Goal: Transaction & Acquisition: Purchase product/service

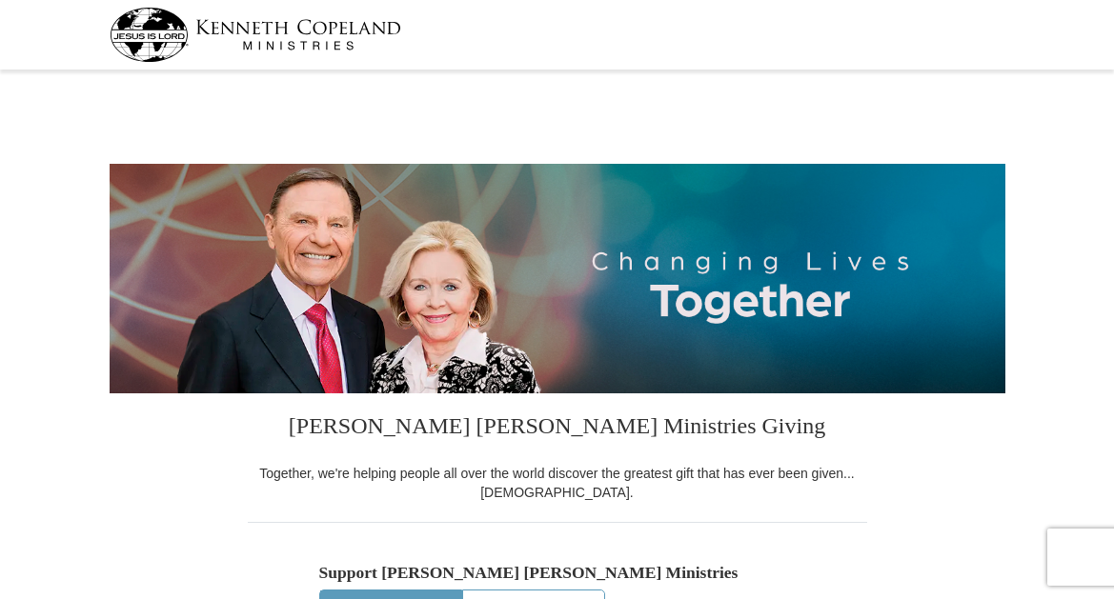
select select "SC"
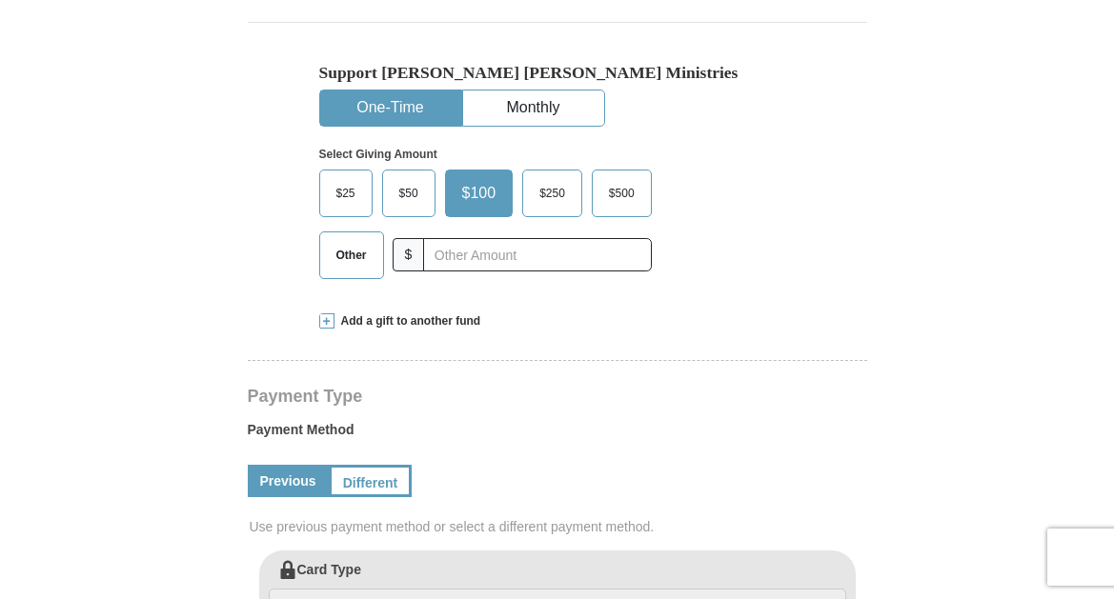
scroll to position [450, 0]
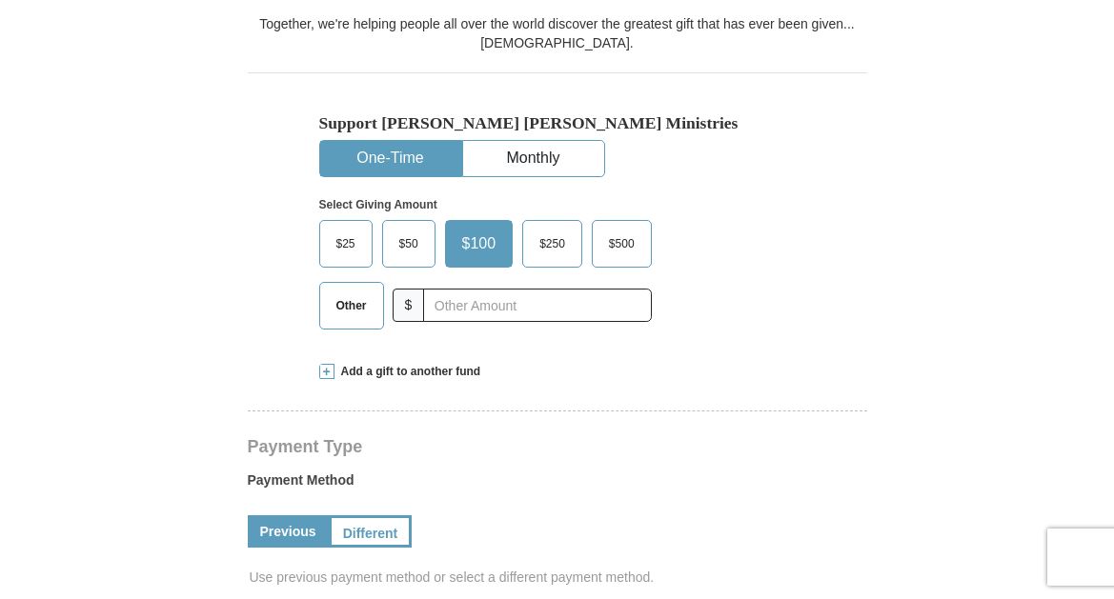
click at [339, 312] on span "Other" at bounding box center [352, 306] width 50 height 29
click at [0, 0] on input "Other" at bounding box center [0, 0] width 0 height 0
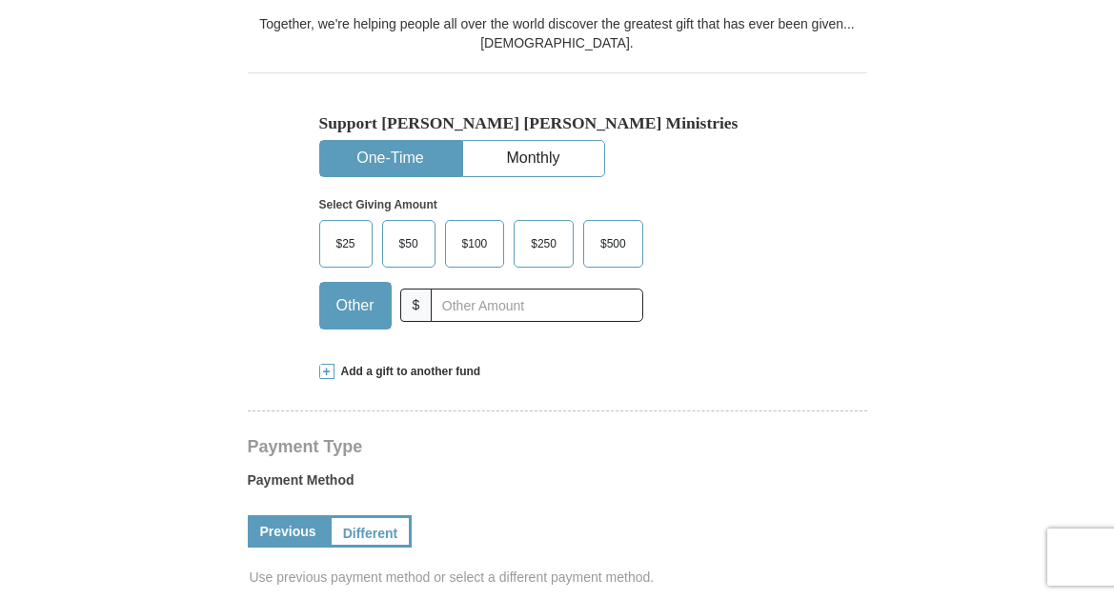
click at [369, 374] on span "Add a gift to another fund" at bounding box center [407, 372] width 147 height 16
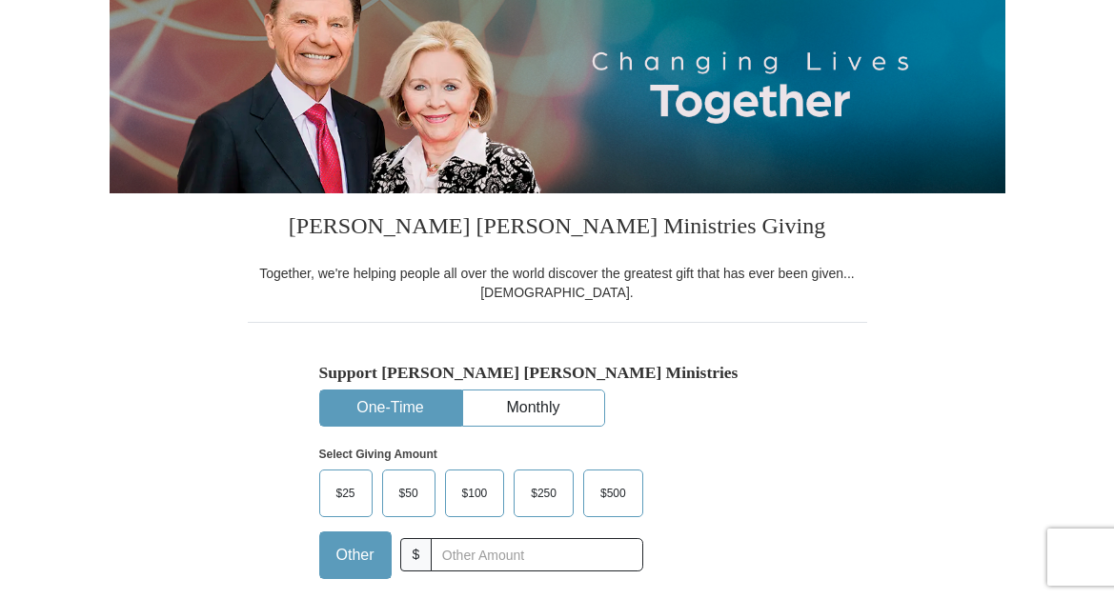
scroll to position [250, 0]
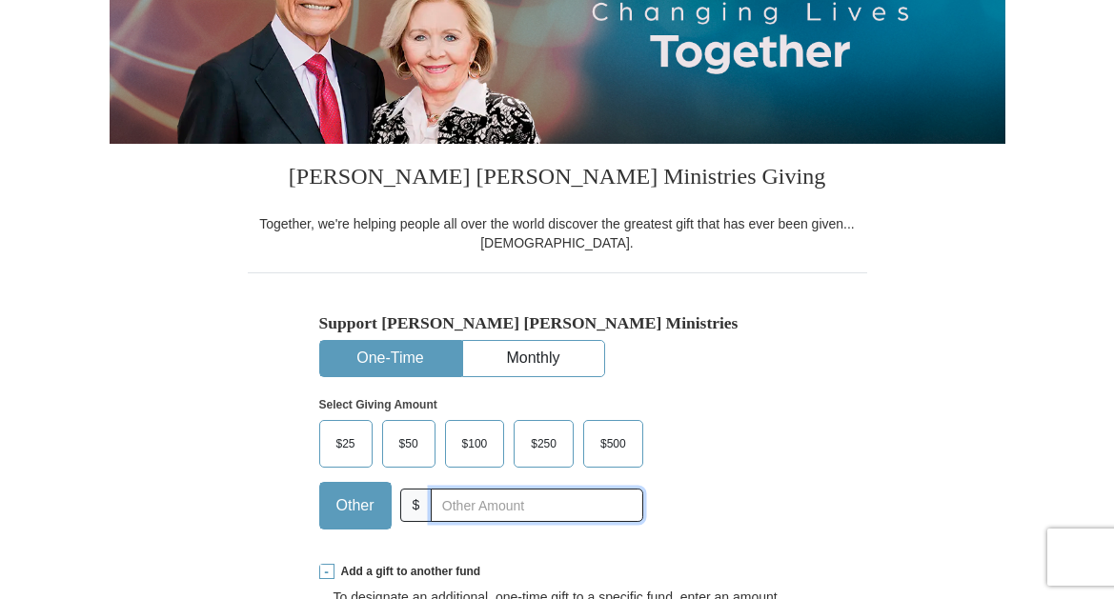
click at [462, 498] on input "text" at bounding box center [537, 505] width 212 height 33
type input "200.00"
click at [546, 344] on button "Monthly" at bounding box center [533, 358] width 141 height 35
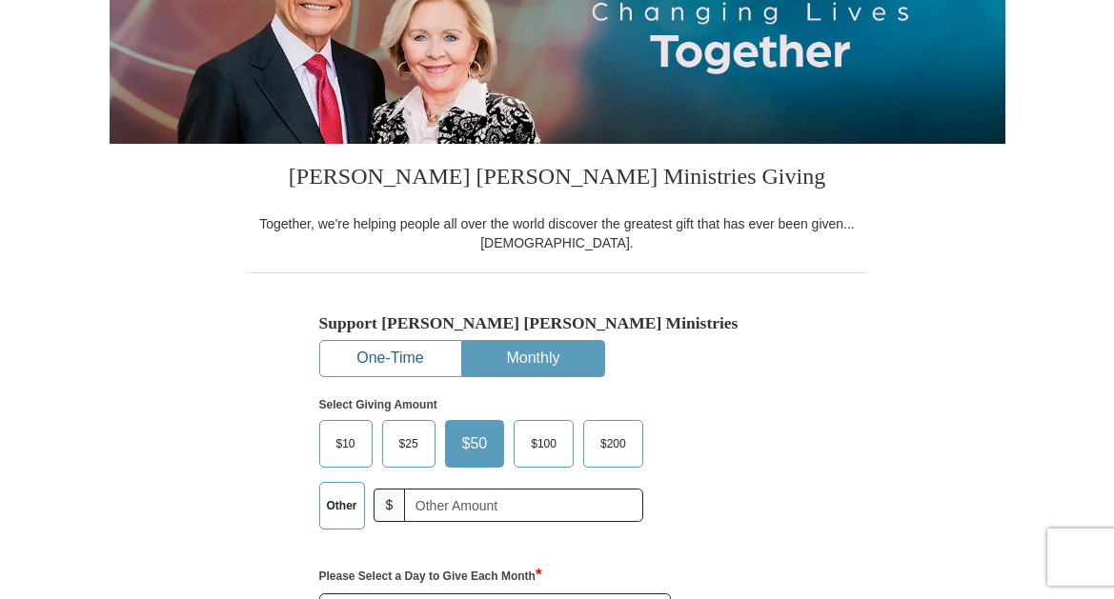
click at [370, 365] on button "One-Time" at bounding box center [390, 358] width 141 height 35
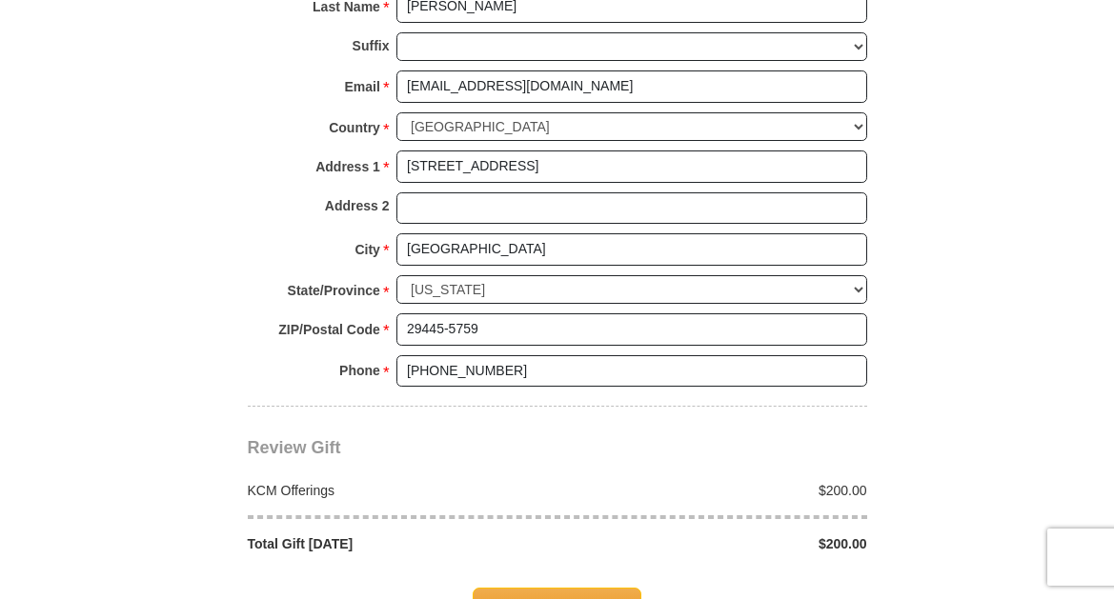
scroll to position [1701, 0]
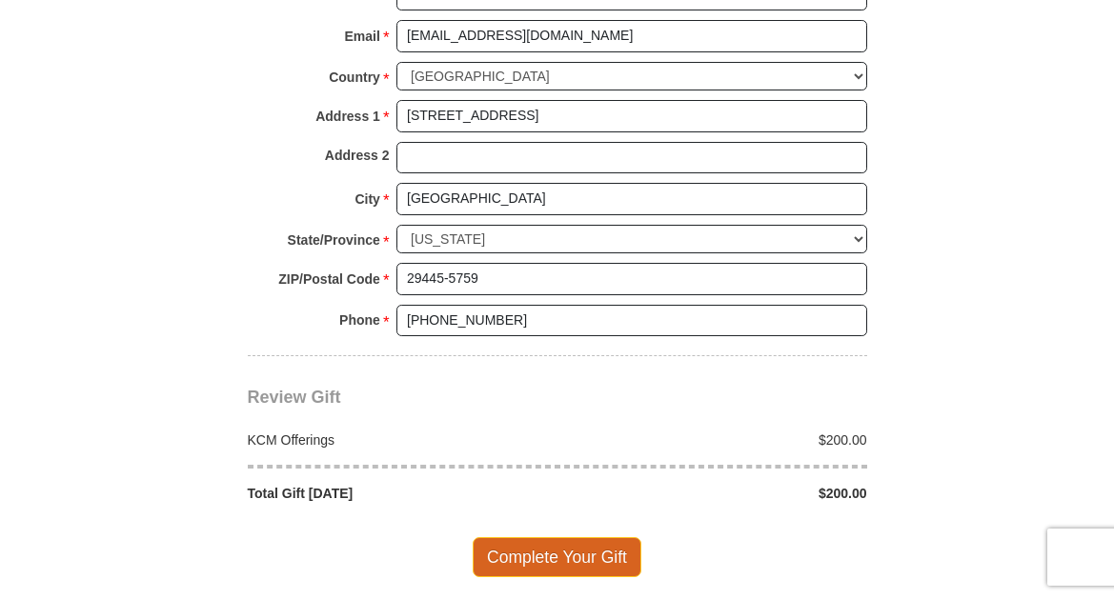
click at [568, 537] on span "Complete Your Gift" at bounding box center [557, 557] width 169 height 40
